Goal: Navigation & Orientation: Find specific page/section

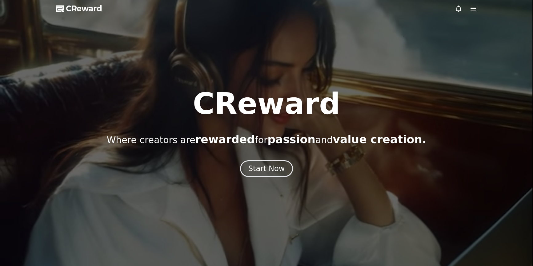
click at [470, 6] on icon at bounding box center [472, 8] width 7 height 7
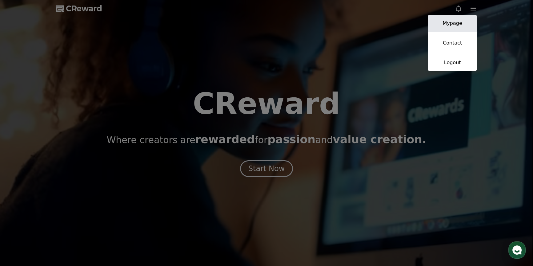
click at [461, 23] on link "Mypage" at bounding box center [451, 23] width 49 height 17
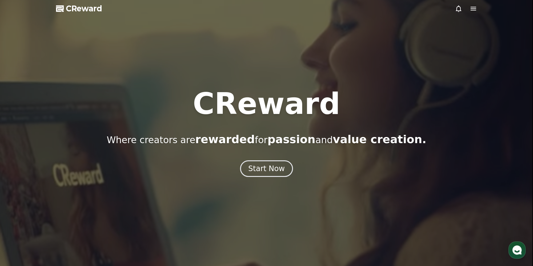
select select "**********"
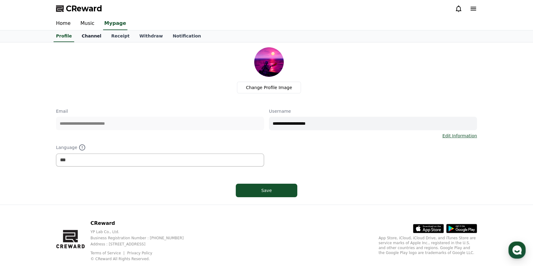
click at [90, 34] on link "Channel" at bounding box center [92, 36] width 30 height 12
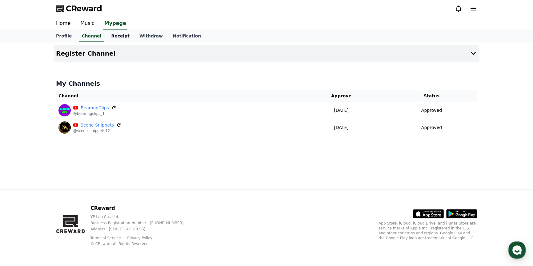
click at [106, 38] on link "Receipt" at bounding box center [120, 36] width 28 height 12
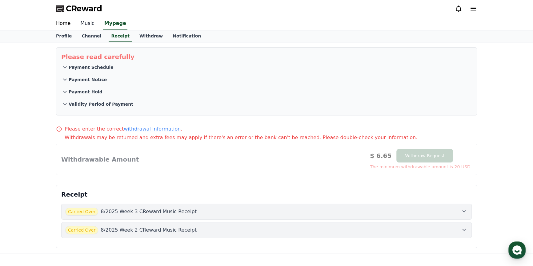
click at [87, 26] on link "Music" at bounding box center [87, 23] width 24 height 13
